Goal: Find specific page/section: Find specific page/section

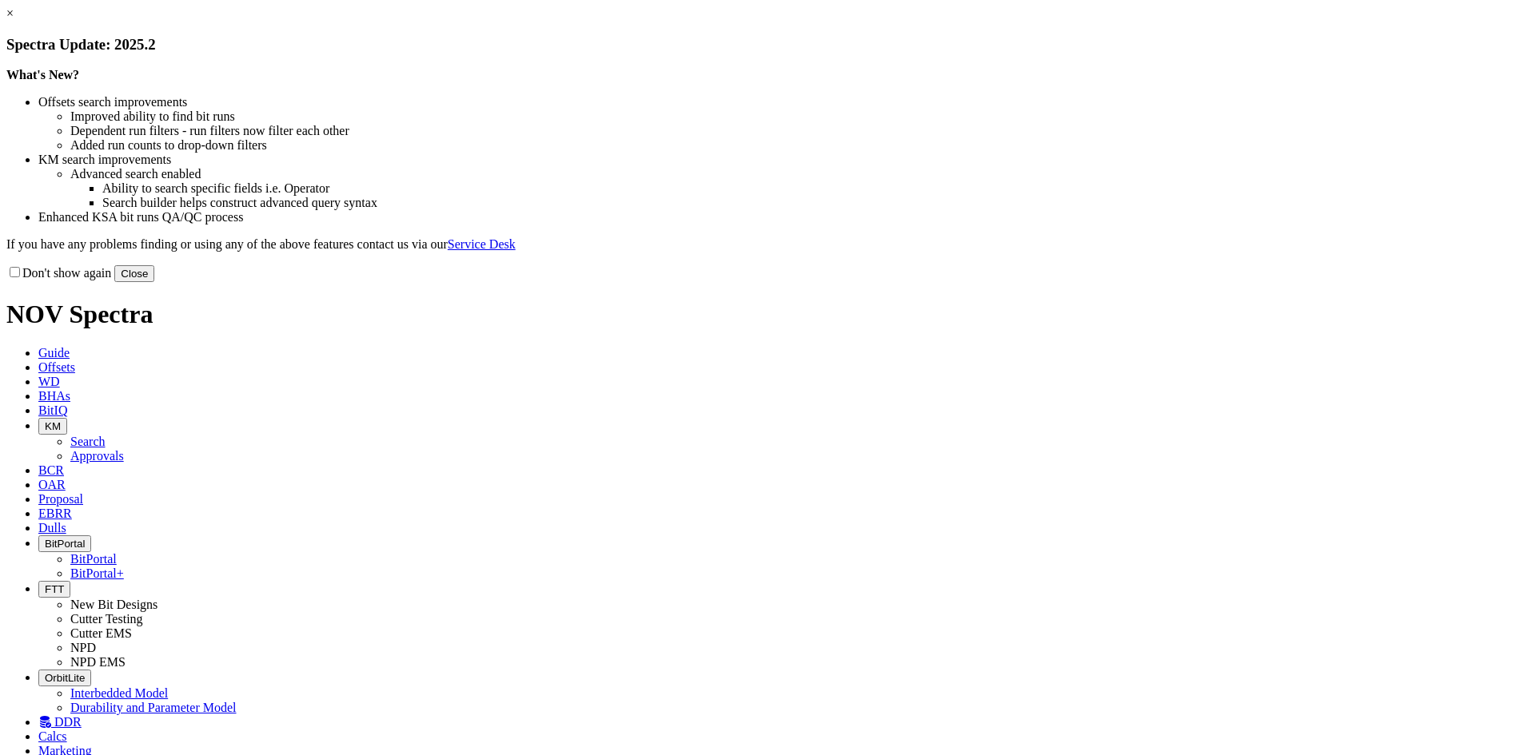
click at [154, 282] on button "Close" at bounding box center [134, 273] width 40 height 17
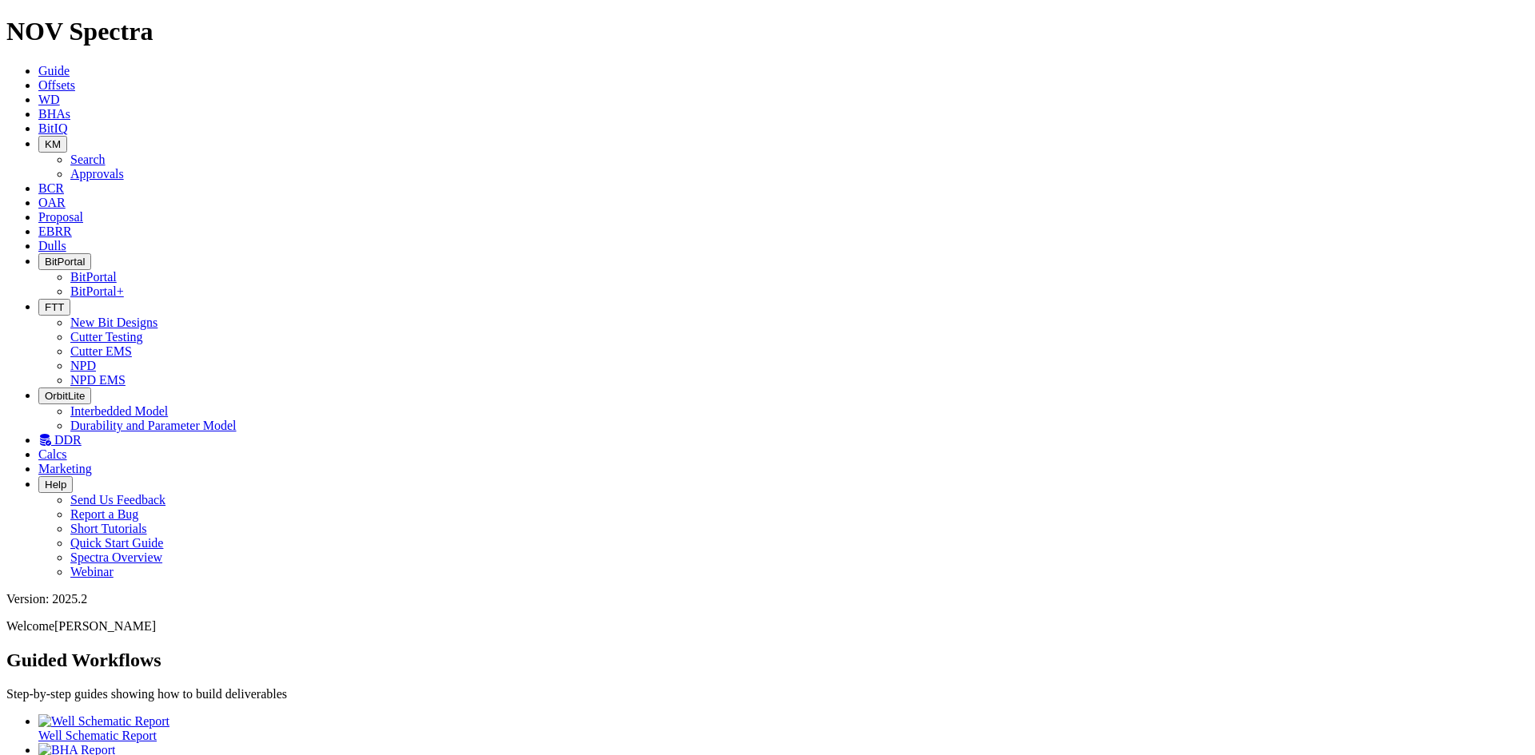
click at [72, 225] on span "EBRR" at bounding box center [55, 232] width 34 height 14
click at [66, 239] on span "Dulls" at bounding box center [52, 246] width 28 height 14
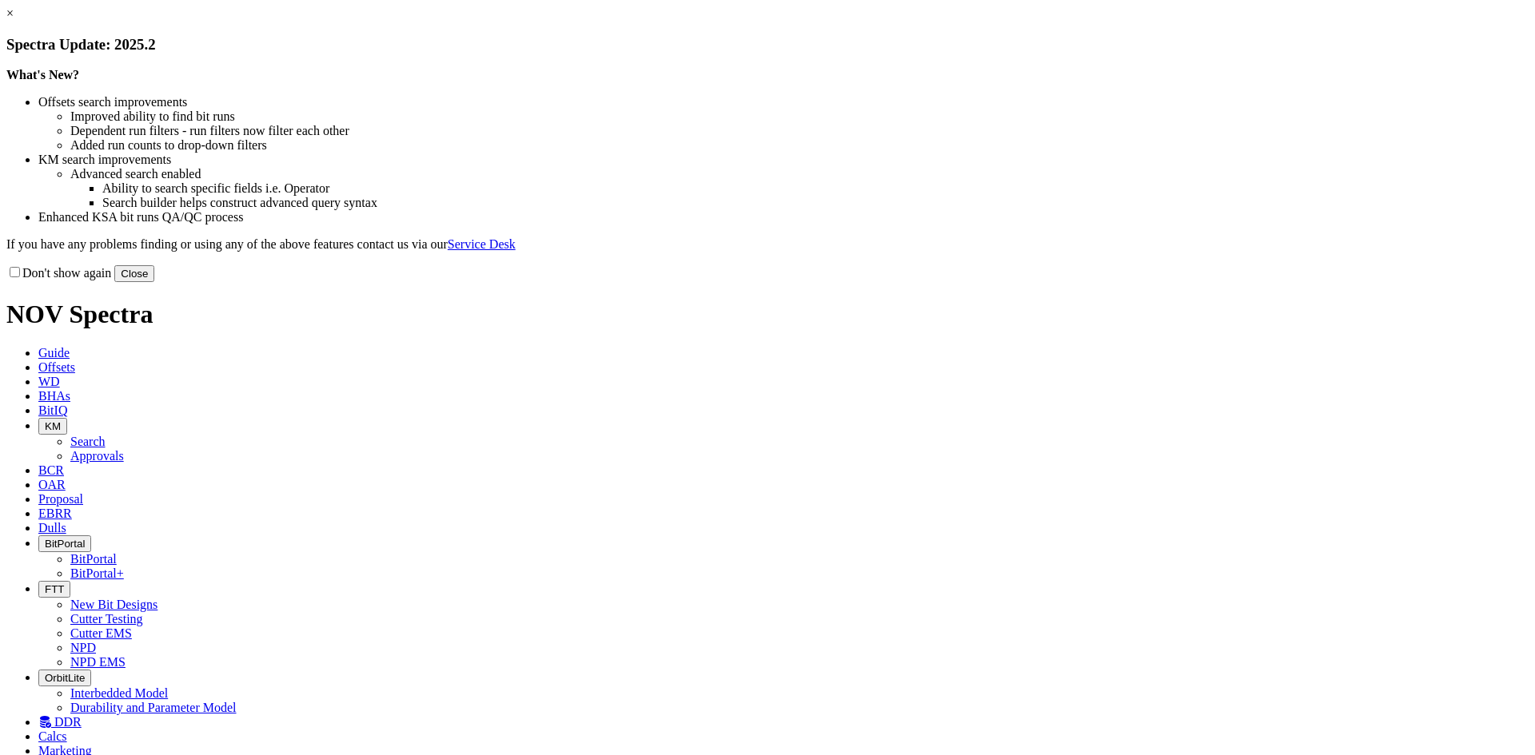
click at [154, 282] on button "Close" at bounding box center [134, 273] width 40 height 17
